Goal: Navigation & Orientation: Find specific page/section

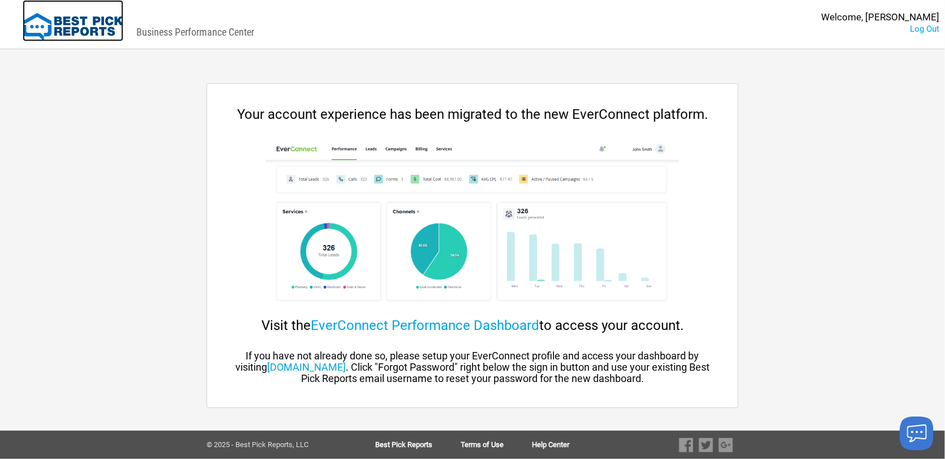
click at [39, 22] on img at bounding box center [73, 27] width 101 height 28
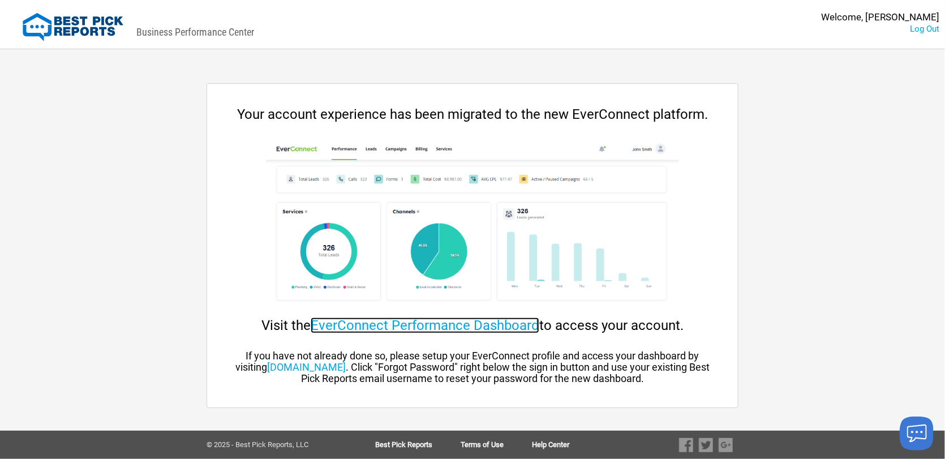
click at [516, 323] on link "EverConnect Performance Dashboard" at bounding box center [425, 325] width 229 height 16
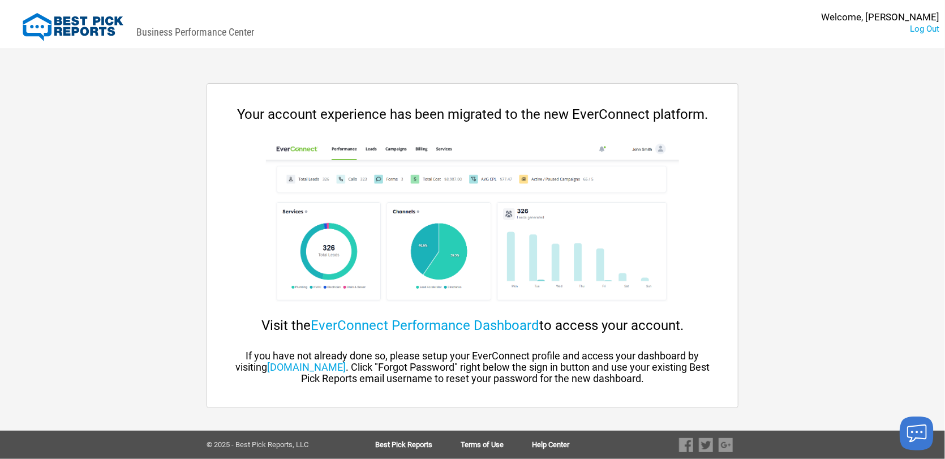
click at [398, 217] on img at bounding box center [472, 224] width 412 height 170
